Goal: Check status: Check status

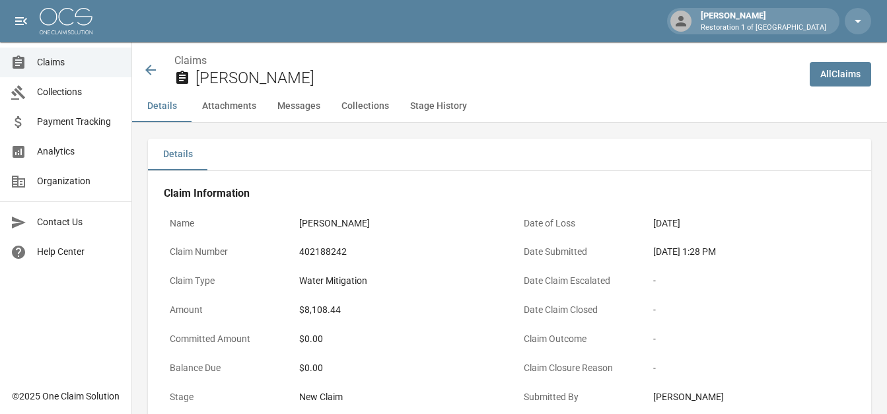
click at [851, 73] on link "All Claims" at bounding box center [840, 74] width 61 height 24
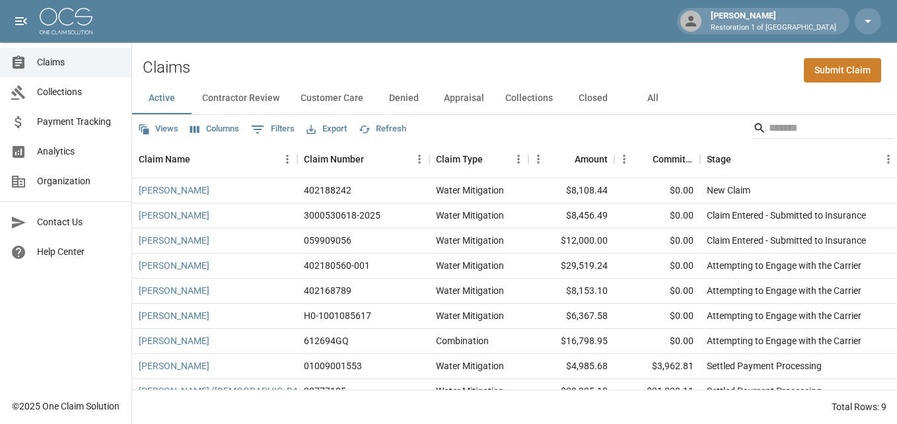
click at [593, 100] on button "Closed" at bounding box center [592, 99] width 59 height 32
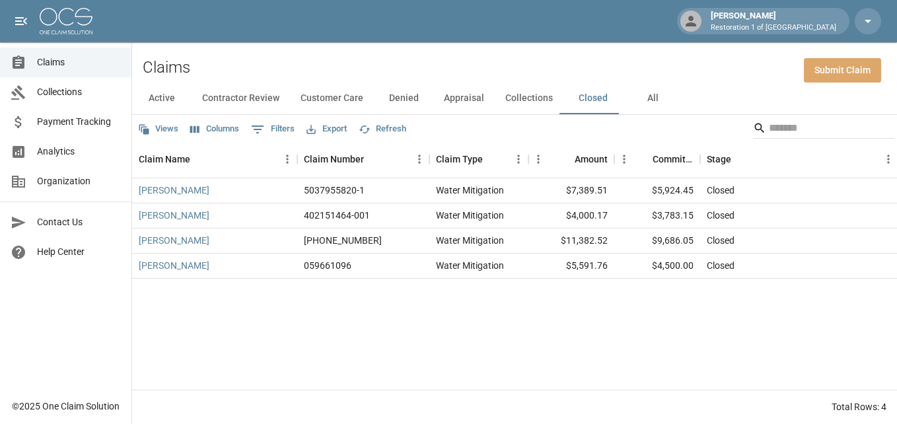
click at [839, 74] on link "Submit Claim" at bounding box center [842, 70] width 77 height 24
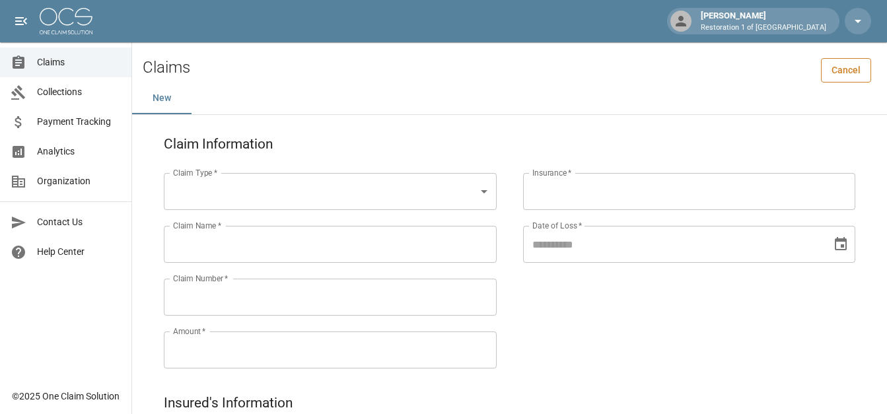
click at [855, 69] on link "Cancel" at bounding box center [846, 70] width 50 height 24
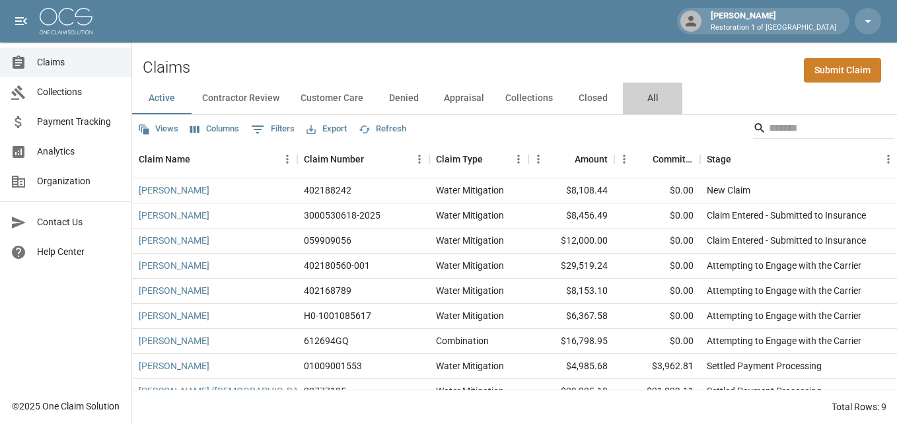
click at [647, 97] on button "All" at bounding box center [652, 99] width 59 height 32
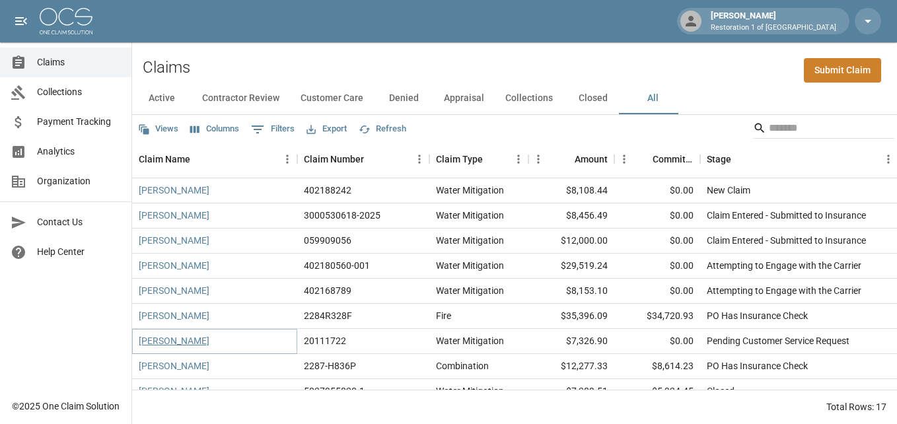
click at [169, 347] on link "[PERSON_NAME]" at bounding box center [174, 340] width 71 height 13
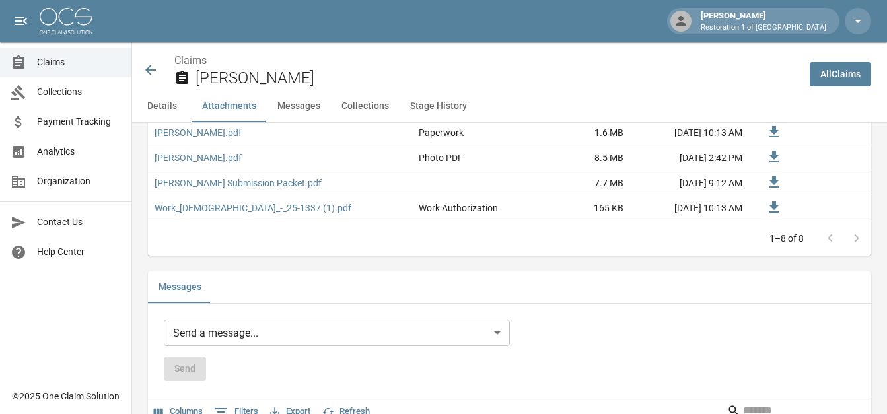
scroll to position [1255, 0]
